Goal: Task Accomplishment & Management: Use online tool/utility

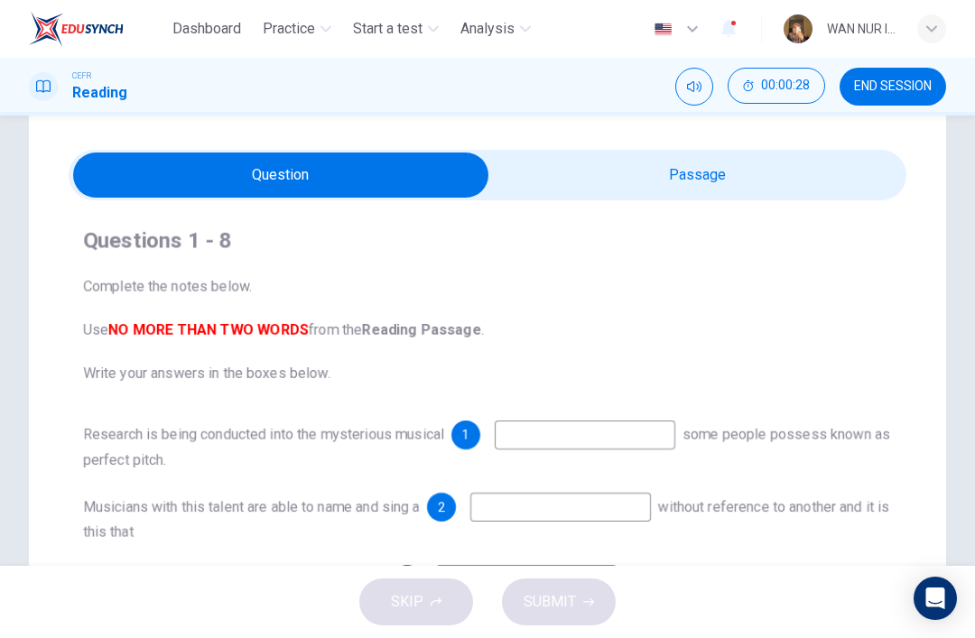
scroll to position [44, 0]
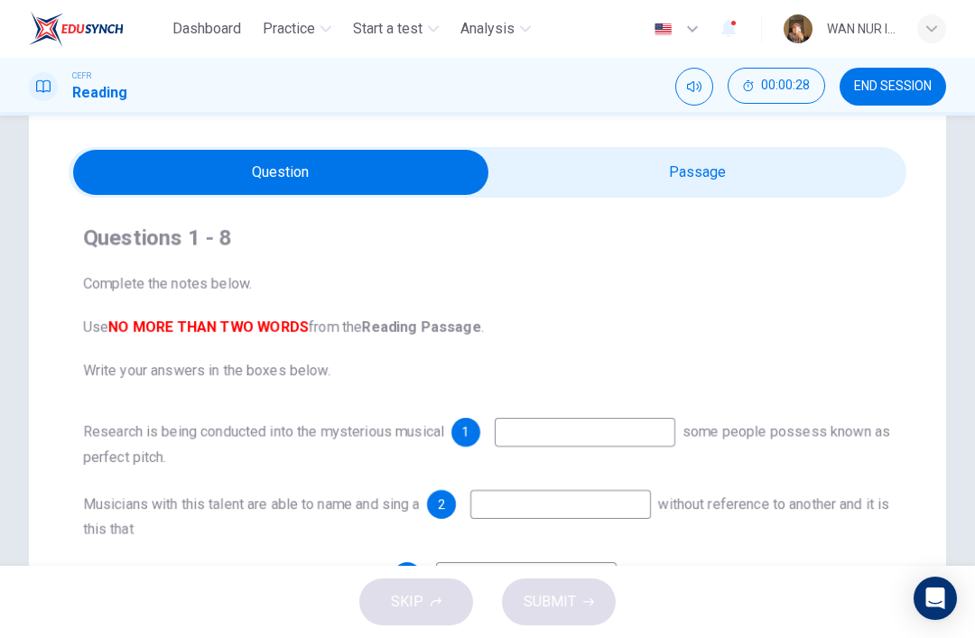
click at [842, 160] on input "checkbox" at bounding box center [281, 172] width 1256 height 45
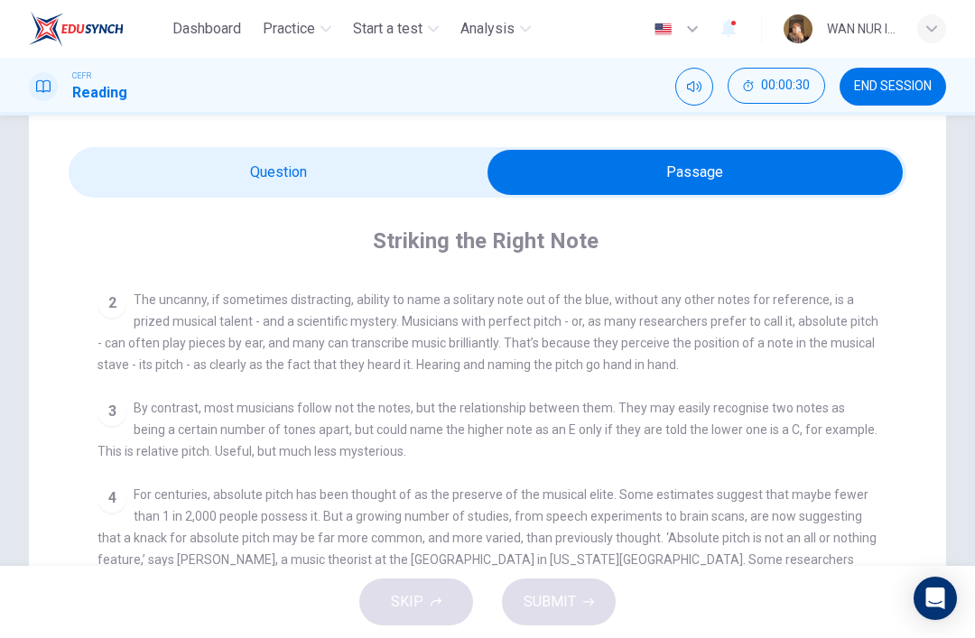
scroll to position [400, 0]
click at [178, 182] on input "checkbox" at bounding box center [695, 172] width 1256 height 45
checkbox input "false"
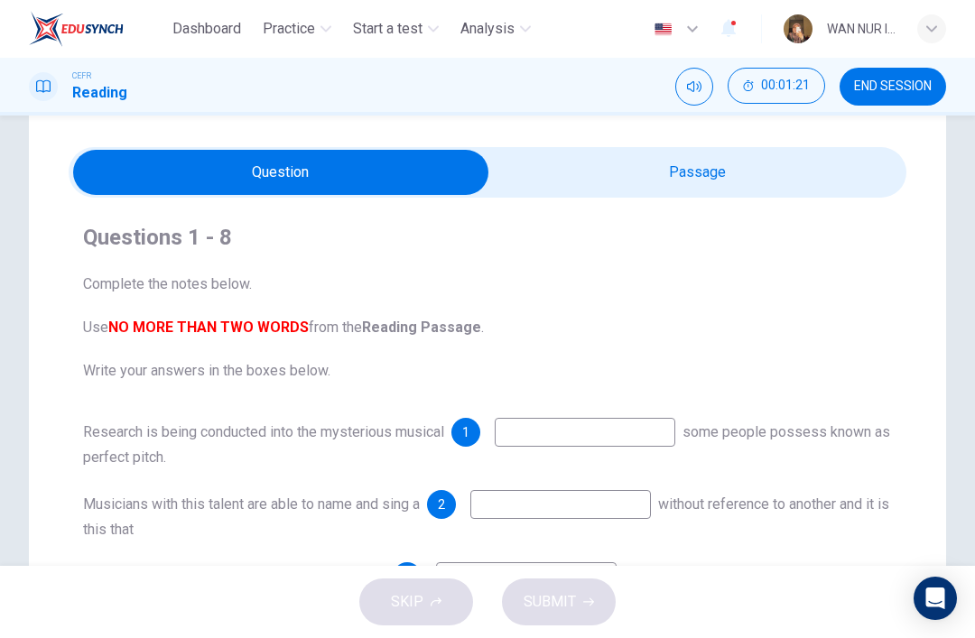
click at [545, 442] on input at bounding box center [585, 432] width 180 height 29
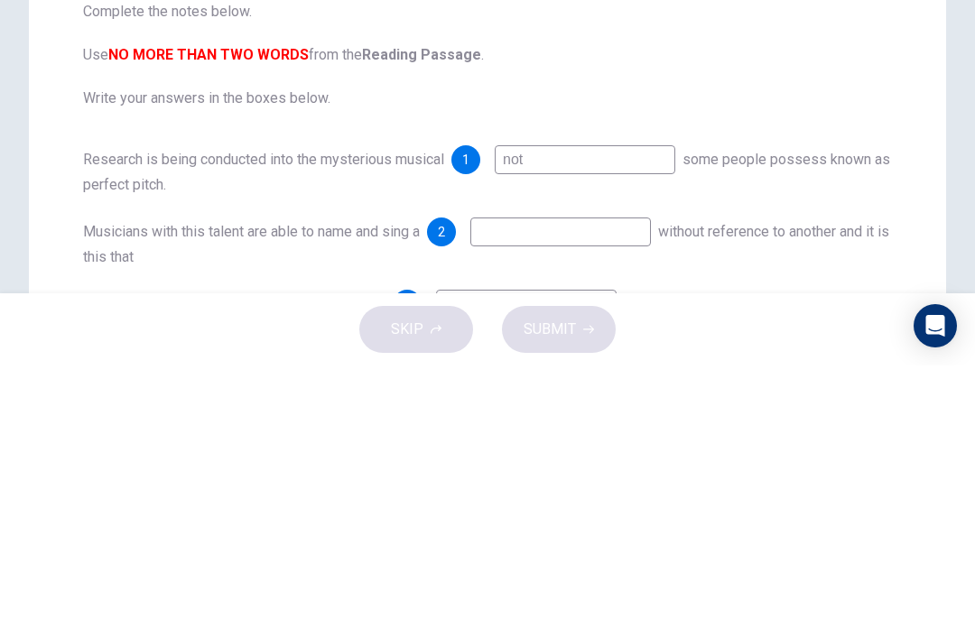
type input "note"
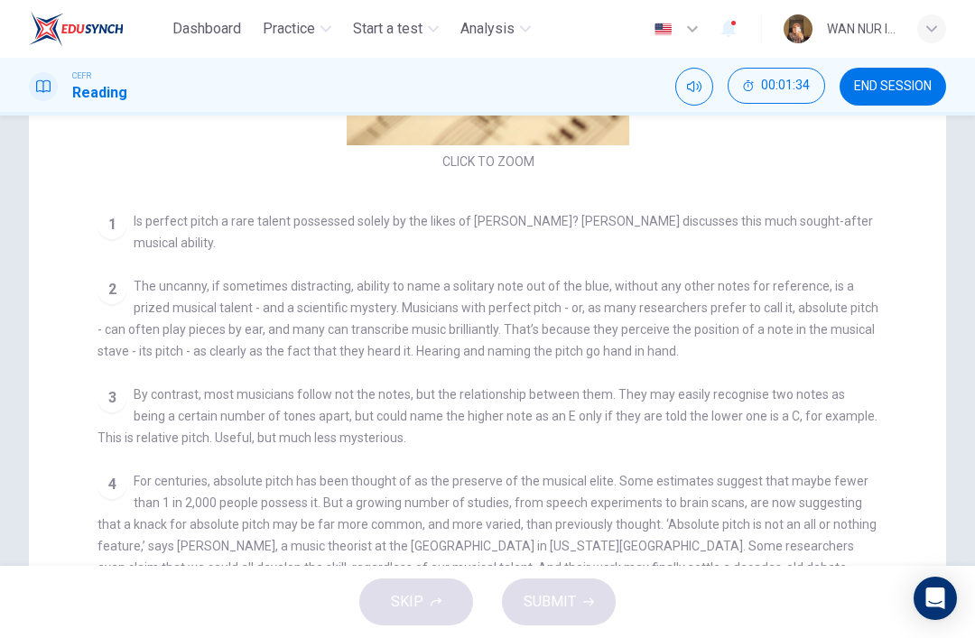
scroll to position [231, 0]
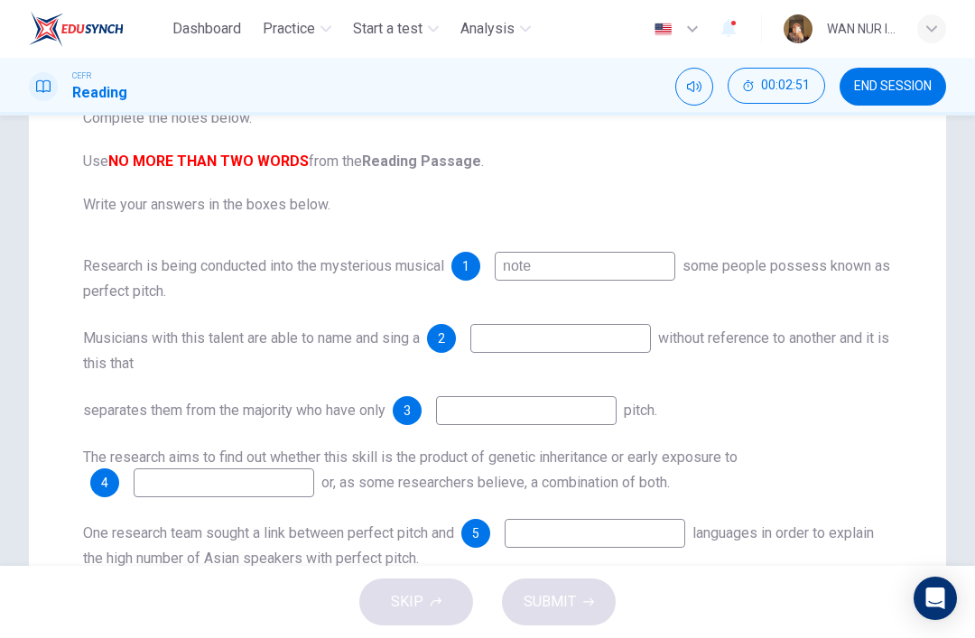
checkbox input "true"
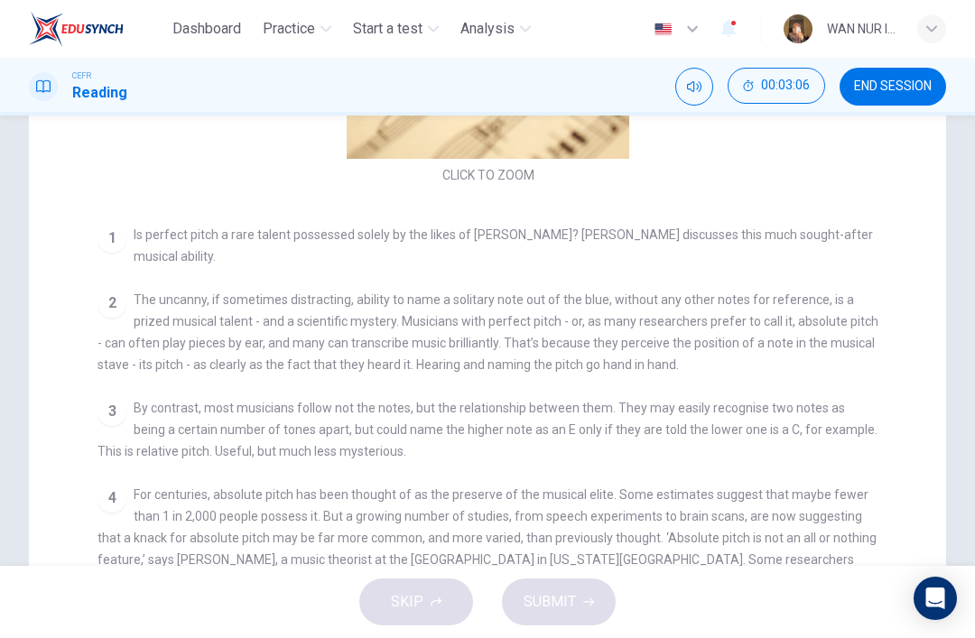
click at [902, 93] on span "END SESSION" at bounding box center [893, 86] width 78 height 14
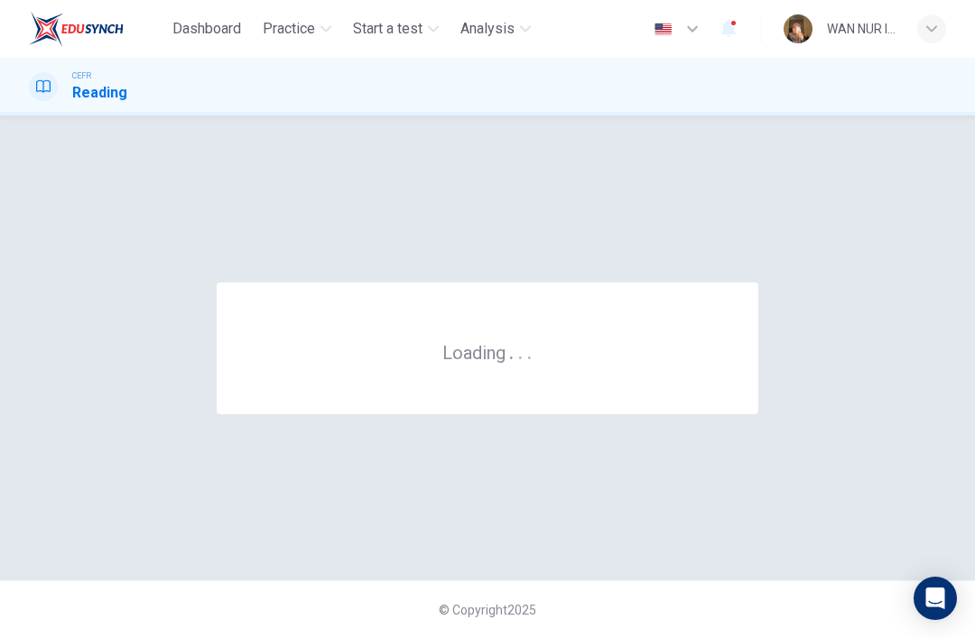
scroll to position [0, 0]
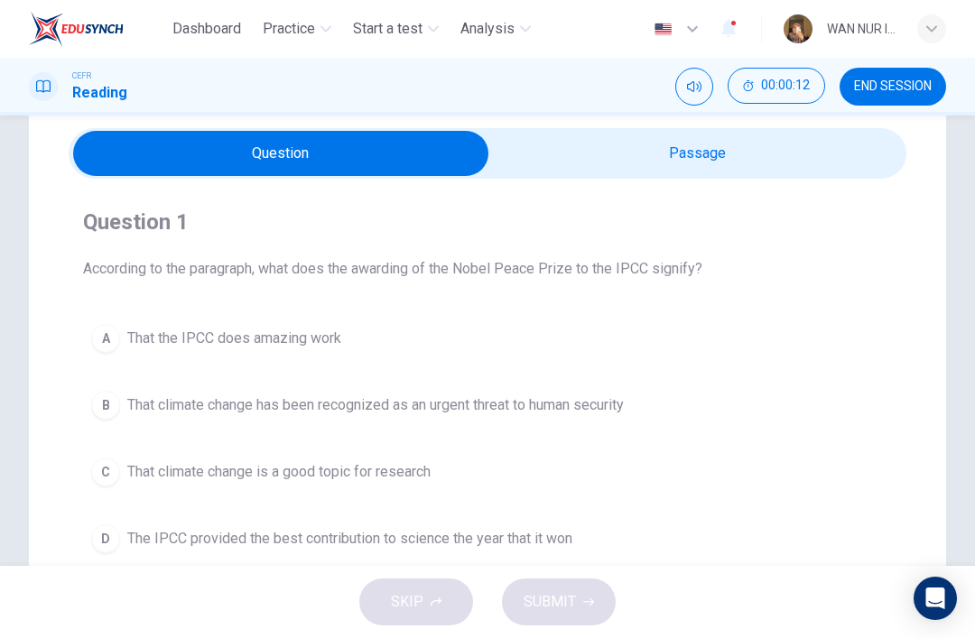
scroll to position [68, 0]
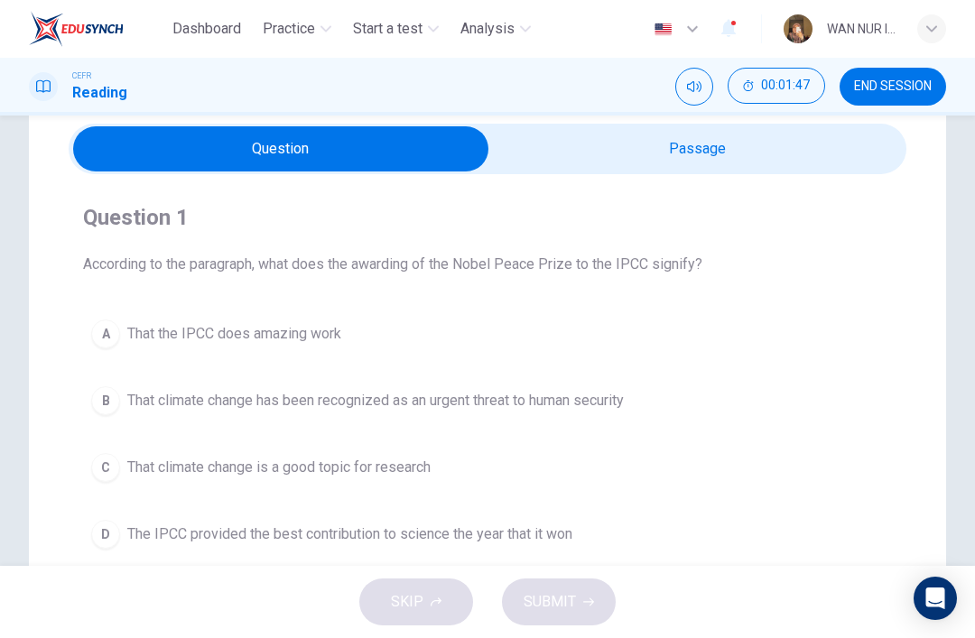
click at [615, 146] on input "checkbox" at bounding box center [281, 148] width 1256 height 45
checkbox input "true"
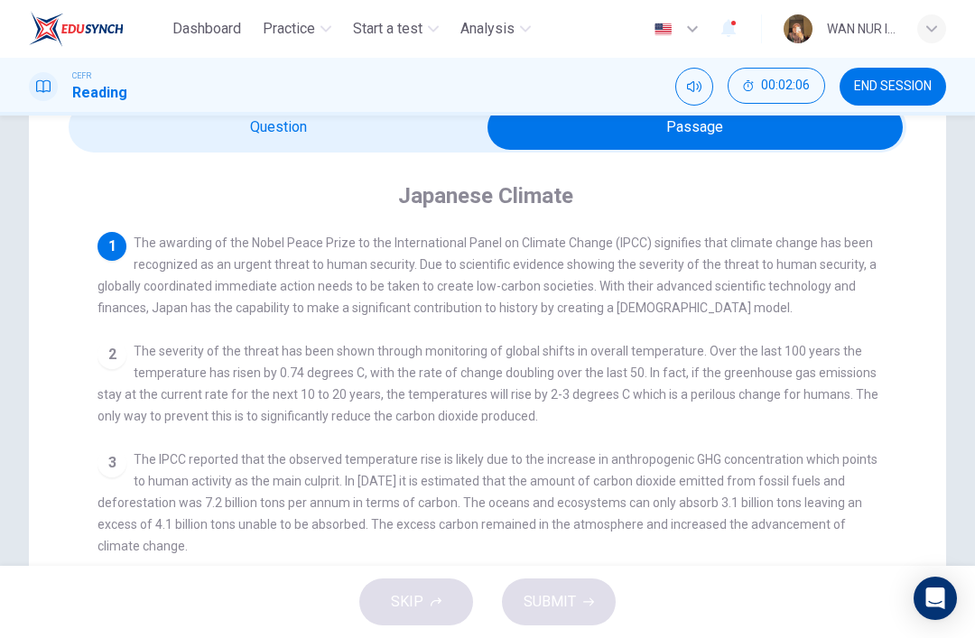
scroll to position [90, 0]
click at [911, 81] on span "END SESSION" at bounding box center [893, 86] width 78 height 14
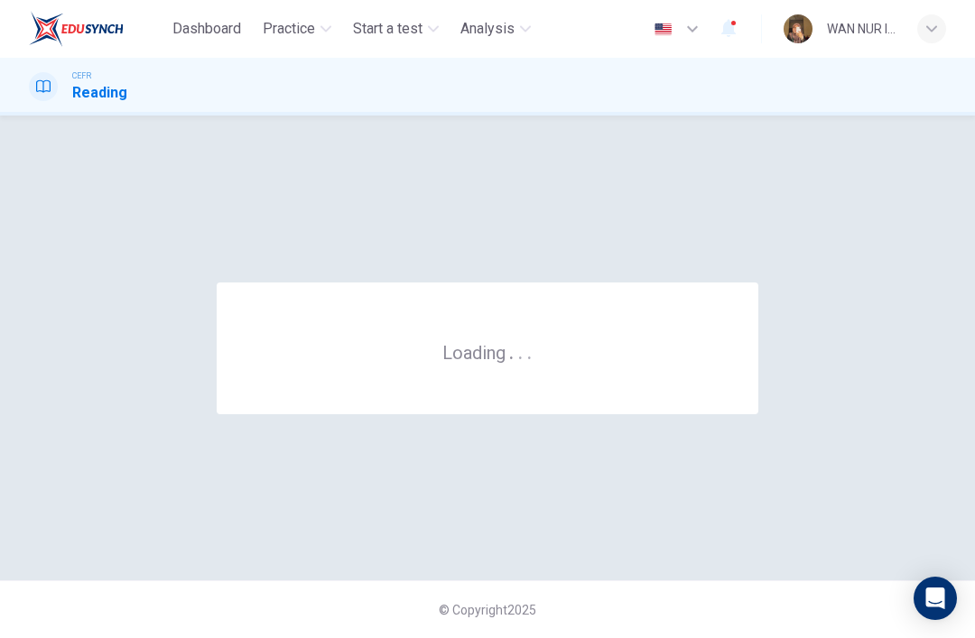
scroll to position [0, 0]
